Goal: Task Accomplishment & Management: Manage account settings

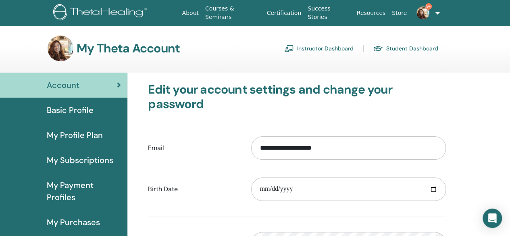
click at [315, 47] on link "Instructor Dashboard" at bounding box center [318, 48] width 69 height 13
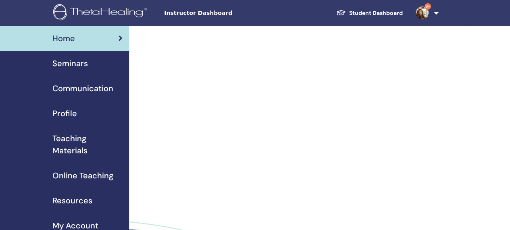
click at [66, 65] on span "Seminars" at bounding box center [70, 63] width 36 height 12
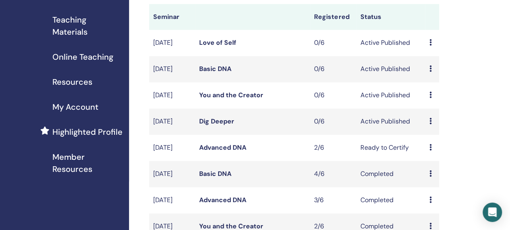
scroll to position [121, 0]
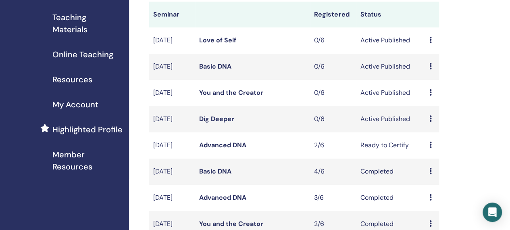
click at [431, 122] on icon at bounding box center [430, 118] width 2 height 6
click at [434, 150] on li "Edit" at bounding box center [436, 150] width 44 height 12
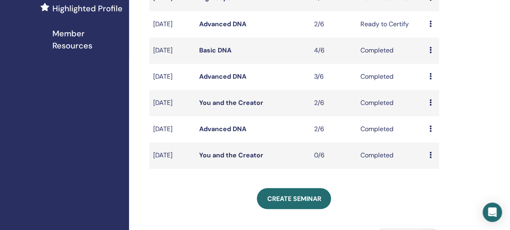
scroll to position [202, 0]
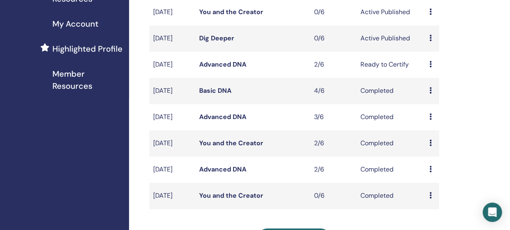
click at [429, 41] on icon at bounding box center [430, 38] width 2 height 6
click at [427, 68] on link "Edit" at bounding box center [425, 67] width 12 height 8
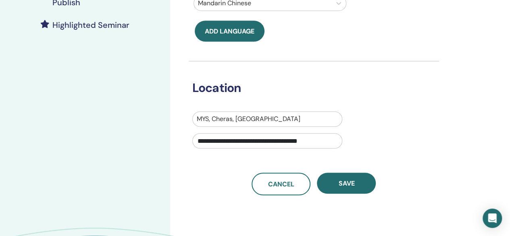
scroll to position [161, 0]
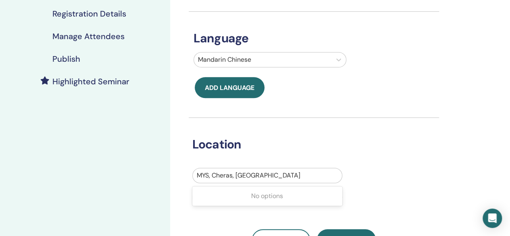
click at [266, 176] on div at bounding box center [267, 175] width 141 height 11
drag, startPoint x: 264, startPoint y: 172, endPoint x: 190, endPoint y: 164, distance: 73.8
click at [190, 164] on div "**********" at bounding box center [308, 164] width 251 height 92
click at [235, 172] on div at bounding box center [267, 175] width 141 height 11
type input "**********"
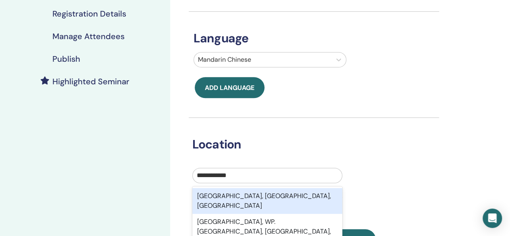
scroll to position [242, 0]
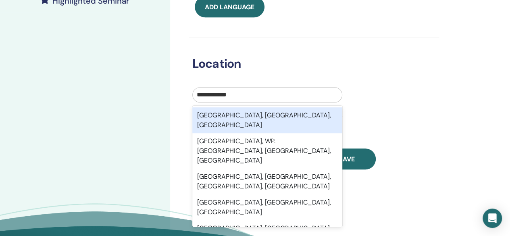
click at [264, 121] on div "Kuala Lumpur, Wilayah Persekutuan Kuala Lumpur, MYS" at bounding box center [267, 120] width 150 height 26
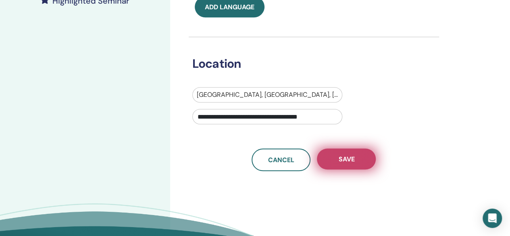
click at [360, 159] on button "Save" at bounding box center [346, 159] width 59 height 21
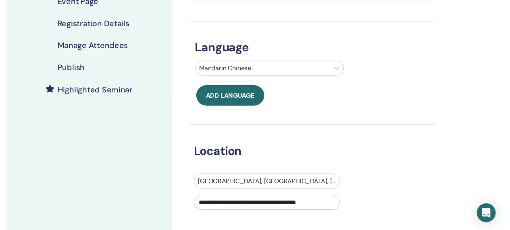
scroll to position [81, 0]
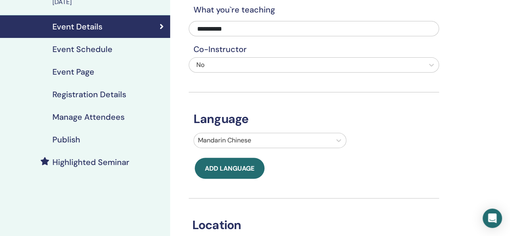
click at [75, 47] on h4 "Event Schedule" at bounding box center [82, 49] width 60 height 10
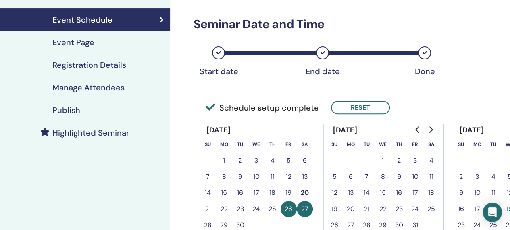
scroll to position [121, 0]
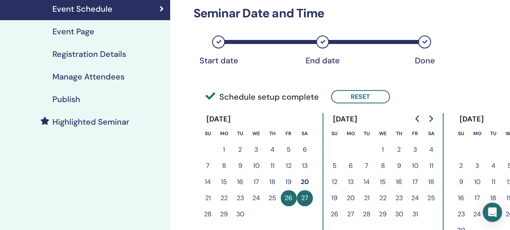
click at [271, 193] on button "25" at bounding box center [273, 198] width 16 height 16
click at [274, 198] on button "25" at bounding box center [273, 198] width 16 height 16
click at [270, 196] on button "25" at bounding box center [273, 198] width 16 height 16
click at [287, 199] on button "26" at bounding box center [289, 198] width 16 height 16
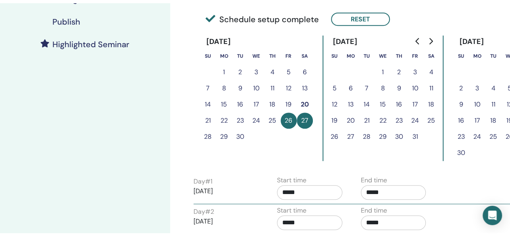
scroll to position [282, 0]
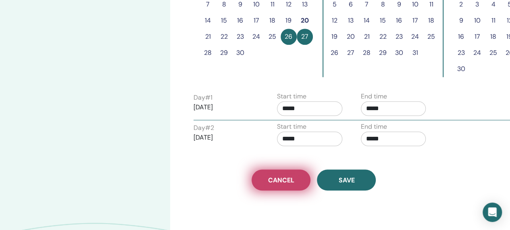
click at [285, 186] on link "Cancel" at bounding box center [281, 179] width 59 height 21
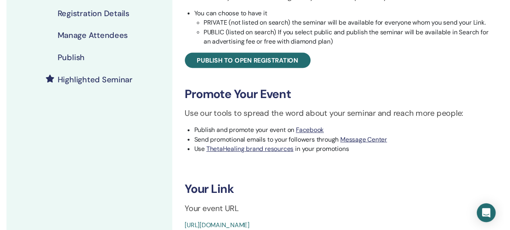
scroll to position [121, 0]
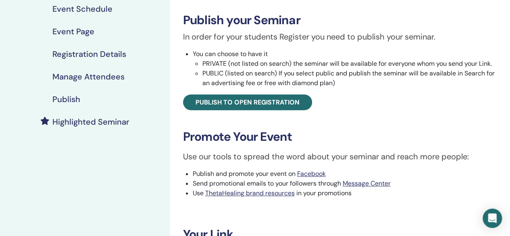
click at [90, 8] on h4 "Event Schedule" at bounding box center [82, 9] width 60 height 10
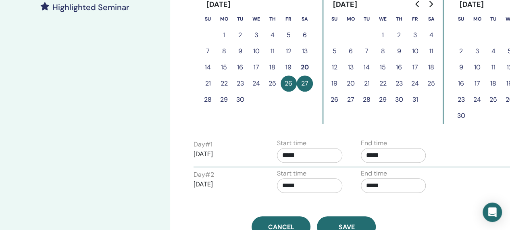
scroll to position [161, 0]
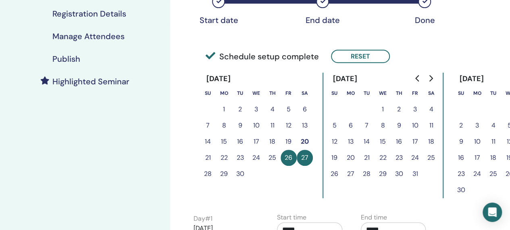
click at [362, 56] on button "Reset" at bounding box center [360, 56] width 59 height 13
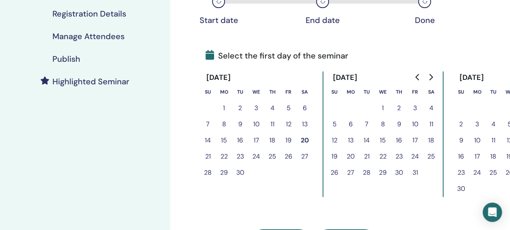
click at [273, 154] on button "25" at bounding box center [273, 157] width 16 height 16
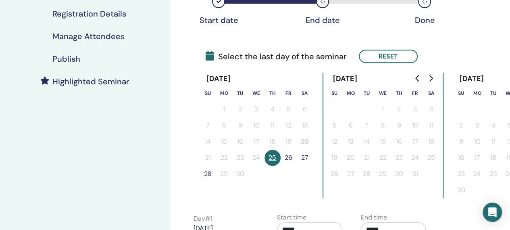
click at [289, 159] on button "26" at bounding box center [289, 158] width 16 height 16
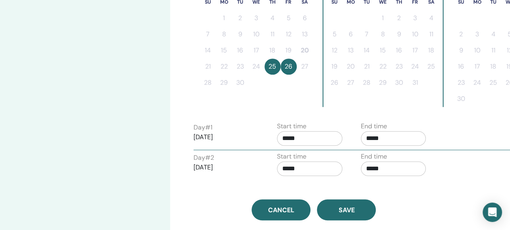
scroll to position [242, 0]
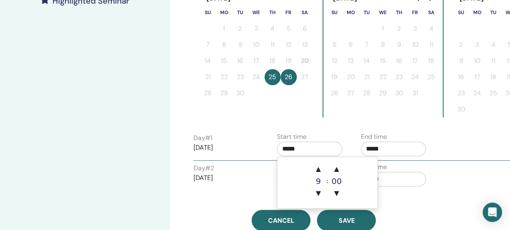
click at [334, 146] on input "*****" at bounding box center [309, 149] width 65 height 15
click at [386, 147] on input "*****" at bounding box center [393, 149] width 65 height 15
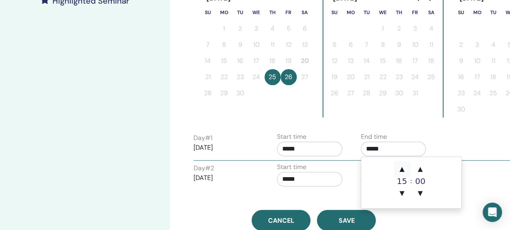
click at [402, 167] on span "▲" at bounding box center [402, 169] width 16 height 16
type input "*****"
click at [328, 178] on input "*****" at bounding box center [309, 179] width 65 height 15
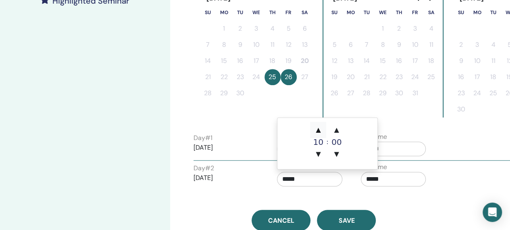
click at [320, 130] on span "▲" at bounding box center [318, 130] width 16 height 16
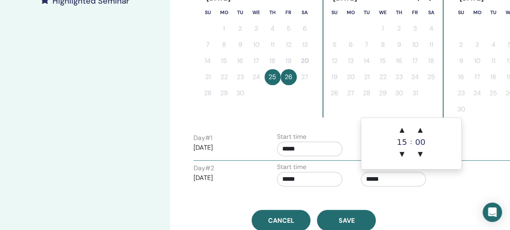
click at [379, 180] on input "*****" at bounding box center [393, 179] width 65 height 15
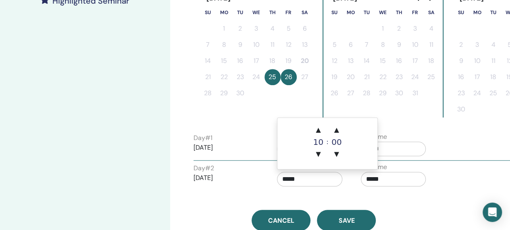
click at [316, 185] on input "*****" at bounding box center [309, 179] width 65 height 15
click at [319, 155] on span "▼" at bounding box center [318, 154] width 16 height 16
type input "*****"
click at [383, 183] on input "*****" at bounding box center [393, 179] width 65 height 15
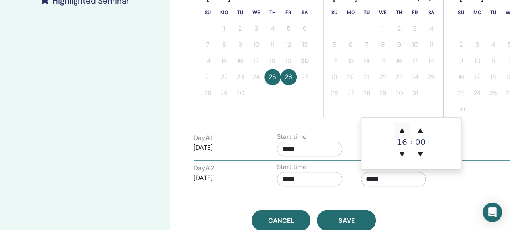
click at [401, 129] on span "▲" at bounding box center [402, 130] width 16 height 16
type input "*****"
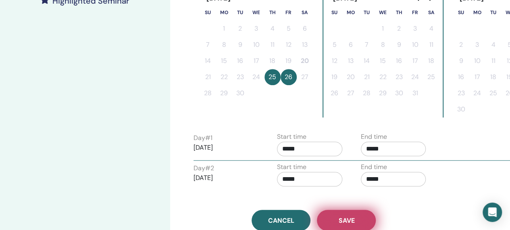
click at [352, 221] on span "Save" at bounding box center [347, 220] width 16 height 8
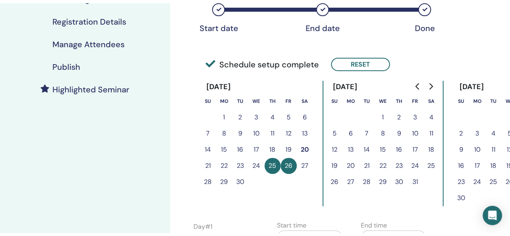
scroll to position [111, 0]
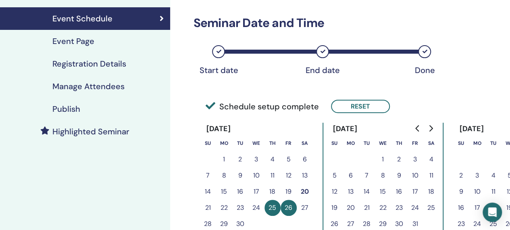
click at [59, 106] on h4 "Publish" at bounding box center [66, 109] width 28 height 10
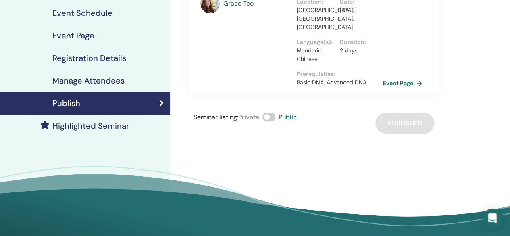
scroll to position [71, 0]
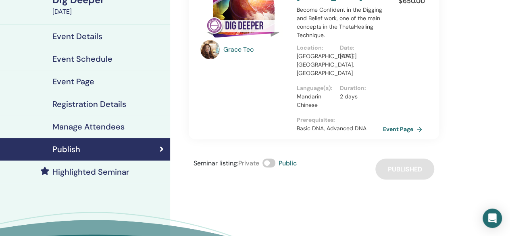
click at [71, 123] on h4 "Manage Attendees" at bounding box center [88, 127] width 72 height 10
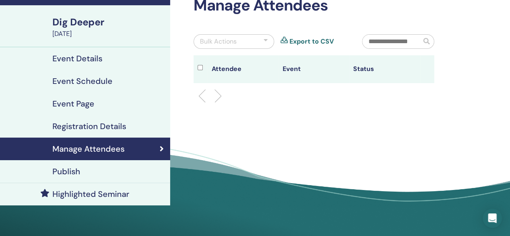
scroll to position [31, 0]
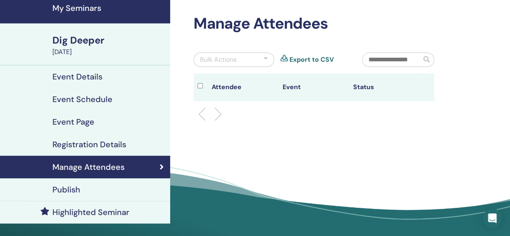
click at [117, 142] on h4 "Registration Details" at bounding box center [89, 145] width 74 height 10
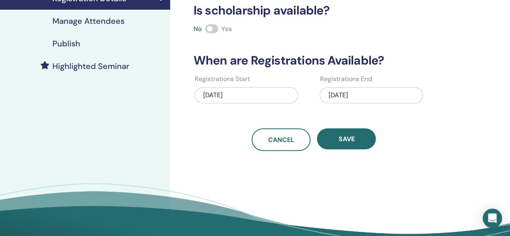
scroll to position [232, 0]
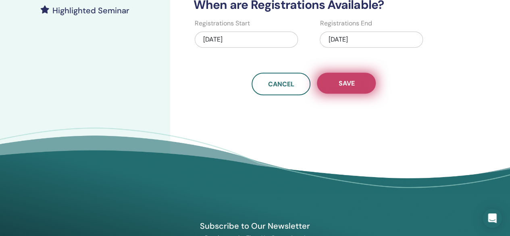
click at [352, 77] on button "Save" at bounding box center [346, 83] width 59 height 21
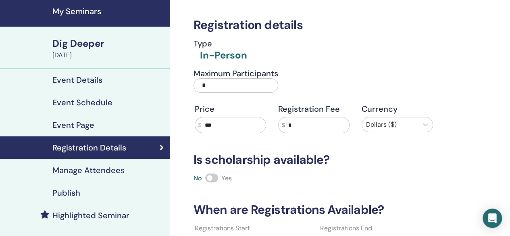
scroll to position [40, 0]
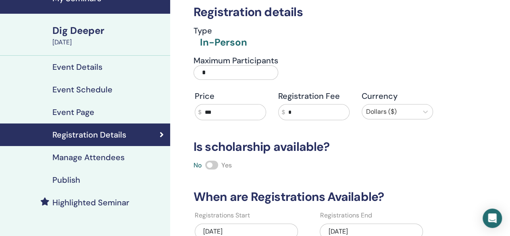
click at [80, 176] on h4 "Publish" at bounding box center [66, 180] width 28 height 10
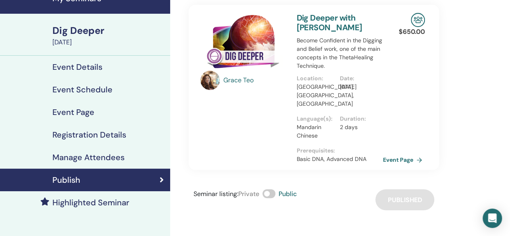
click at [98, 130] on h4 "Registration Details" at bounding box center [89, 135] width 74 height 10
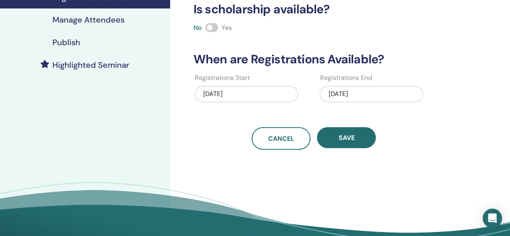
scroll to position [202, 0]
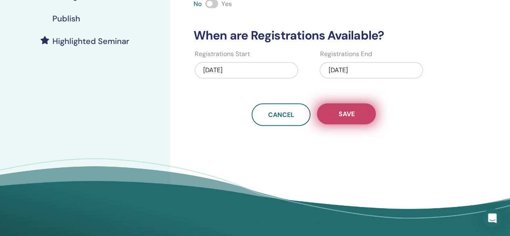
click at [344, 113] on span "Save" at bounding box center [347, 114] width 16 height 8
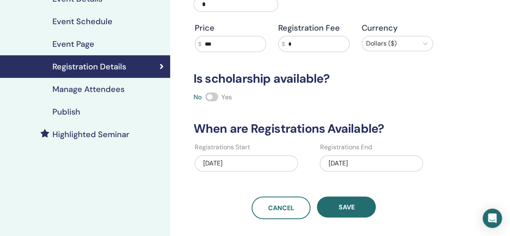
scroll to position [121, 0]
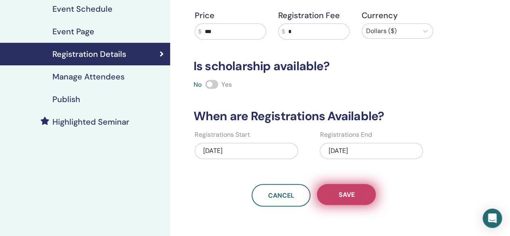
click at [350, 200] on button "Save" at bounding box center [346, 194] width 59 height 21
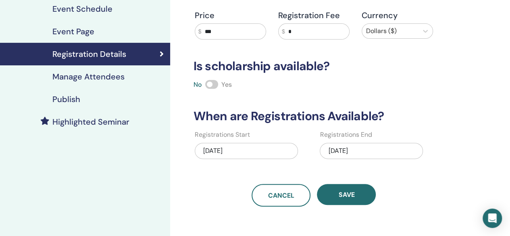
click at [215, 84] on span at bounding box center [211, 84] width 13 height 9
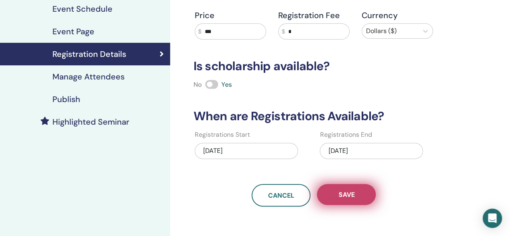
click at [336, 188] on button "Save" at bounding box center [346, 194] width 59 height 21
click at [358, 189] on button "Save" at bounding box center [346, 194] width 59 height 21
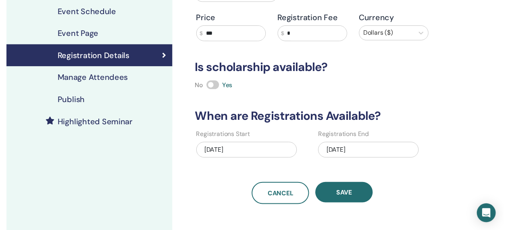
scroll to position [0, 0]
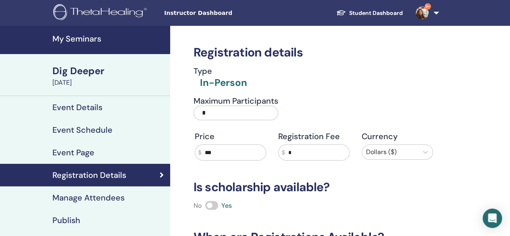
click at [92, 125] on h4 "Event Schedule" at bounding box center [82, 130] width 60 height 10
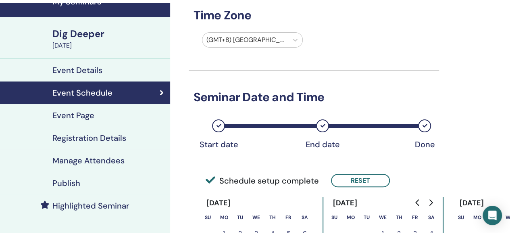
scroll to position [40, 0]
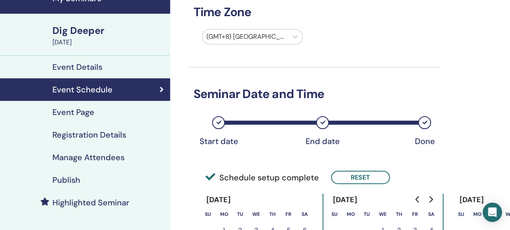
click at [68, 179] on h4 "Publish" at bounding box center [66, 180] width 28 height 10
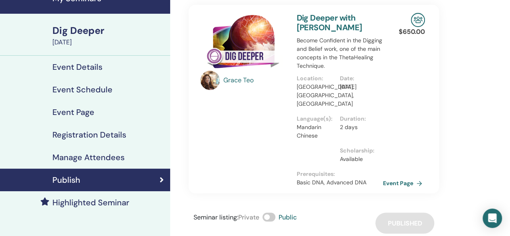
click at [88, 65] on h4 "Event Details" at bounding box center [77, 67] width 50 height 10
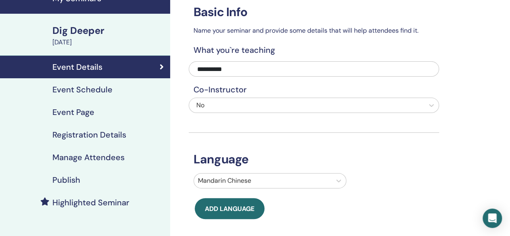
click at [86, 33] on div "Dig Deeper" at bounding box center [108, 31] width 113 height 14
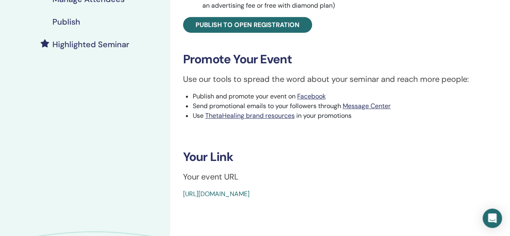
scroll to position [202, 0]
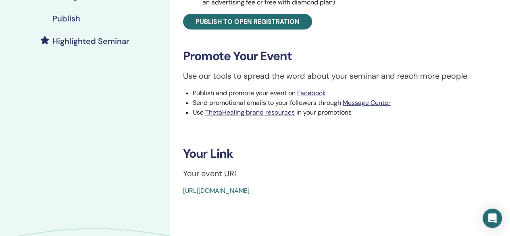
click at [250, 192] on link "[URL][DOMAIN_NAME]" at bounding box center [216, 190] width 67 height 8
drag, startPoint x: 214, startPoint y: 187, endPoint x: 176, endPoint y: 186, distance: 37.5
click at [176, 186] on div "Dig Deeper Event Type In-Person Event Status Active Published Registrations 0/6…" at bounding box center [340, 19] width 331 height 352
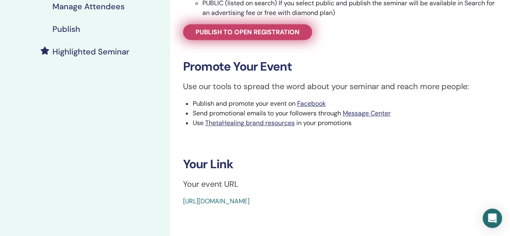
scroll to position [192, 0]
